Goal: Information Seeking & Learning: Learn about a topic

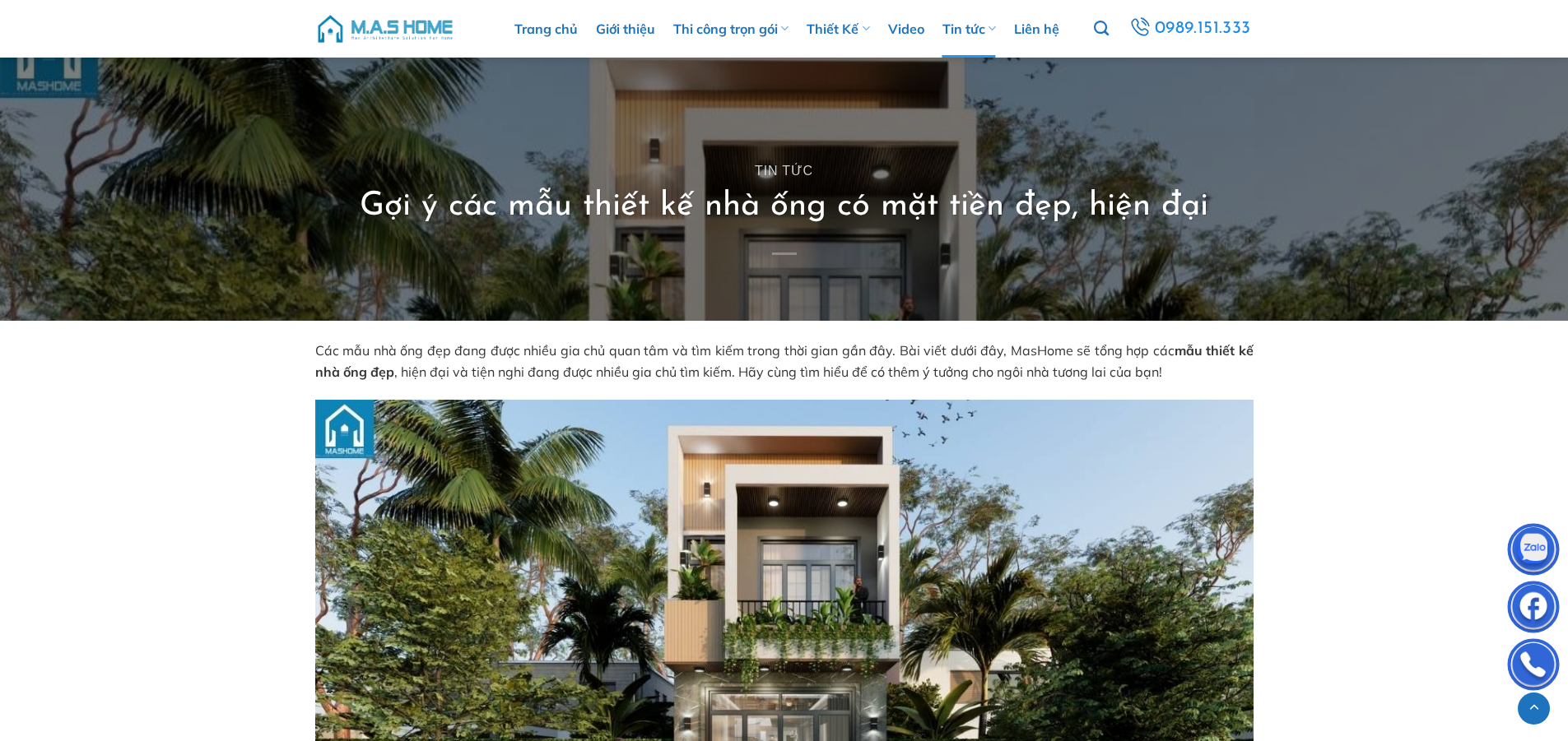
scroll to position [1336, 0]
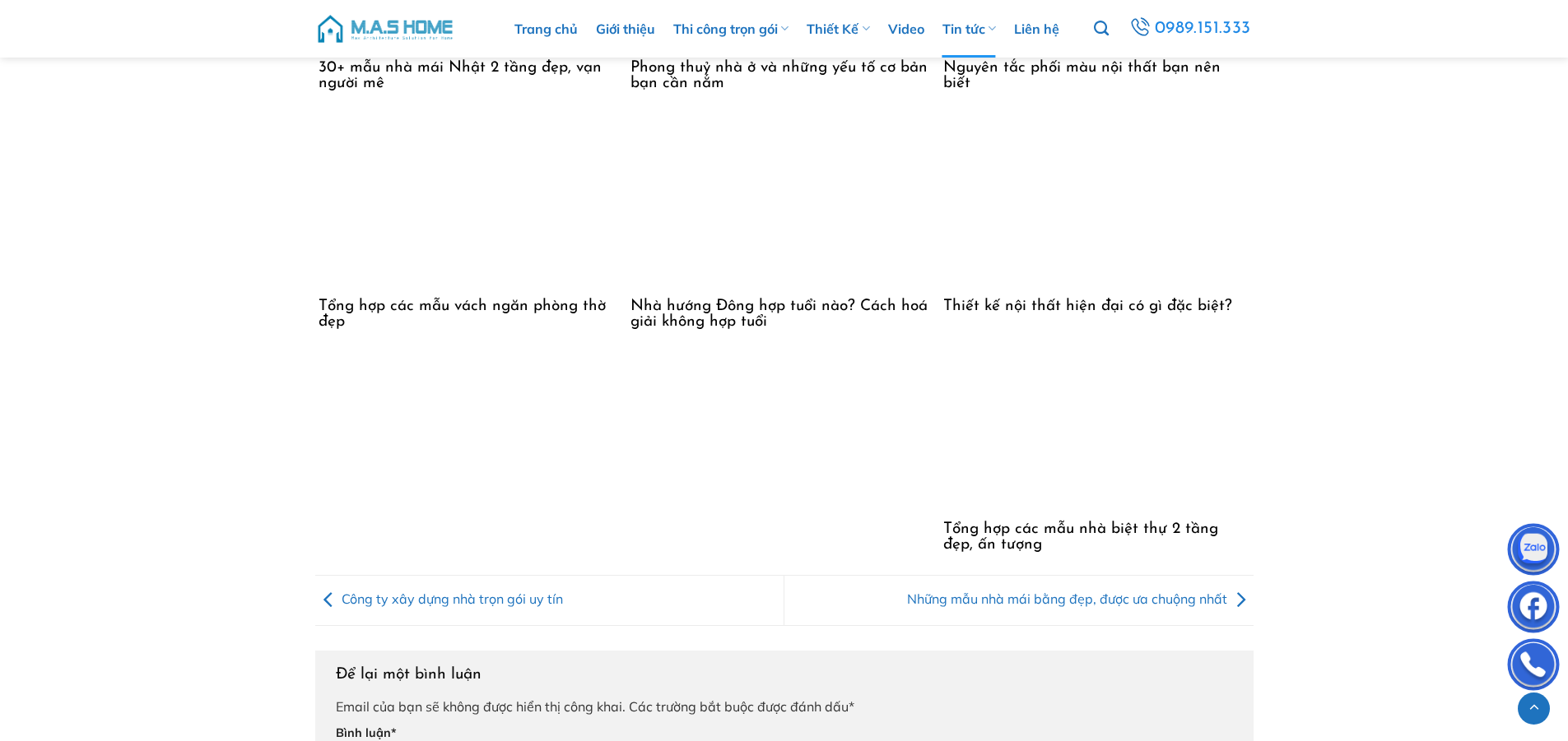
scroll to position [12946, 0]
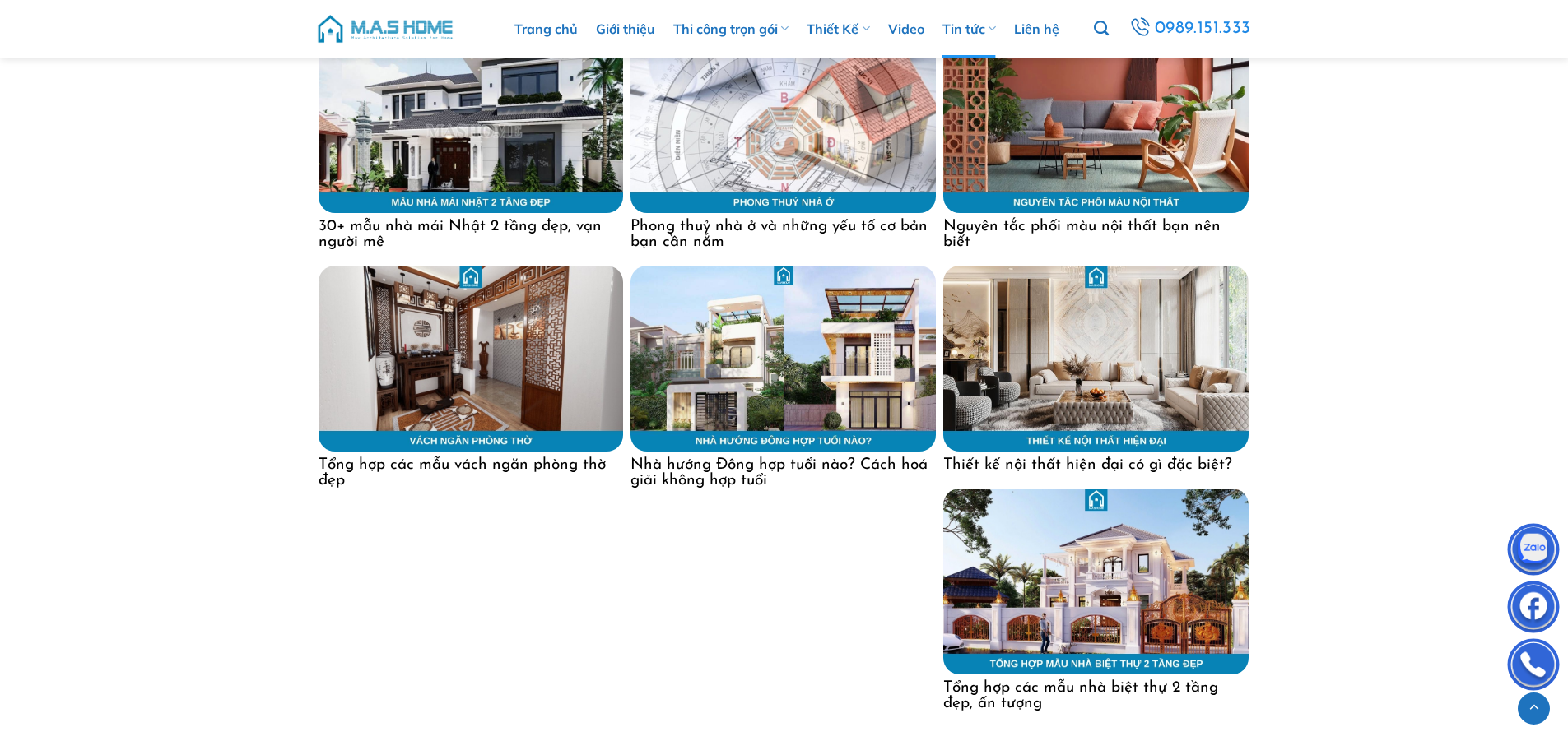
click at [1091, 387] on img at bounding box center [1095, 359] width 305 height 186
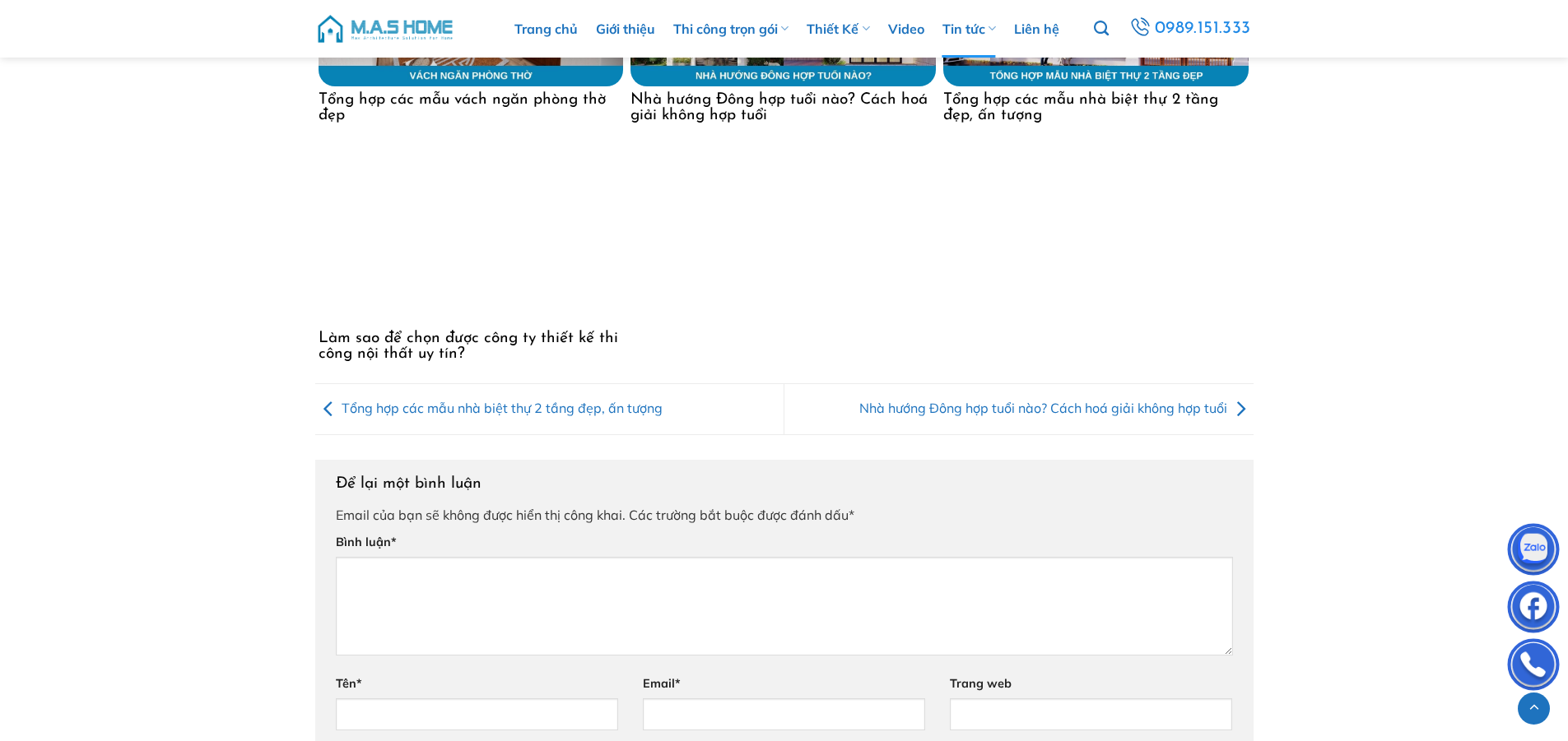
scroll to position [8555, 0]
